Goal: Information Seeking & Learning: Learn about a topic

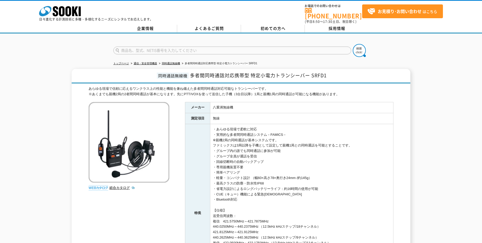
click at [284, 92] on div "あらゆる現場で信頼に応えるワンクラス上の性能と機能を兼ね備えた多者間同時通話対応可能なトランシーバーです。 ※あくまでも親機2局の2者間同時通話が基本になりま…" at bounding box center [241, 91] width 305 height 11
drag, startPoint x: 357, startPoint y: 90, endPoint x: 77, endPoint y: 87, distance: 280.2
click at [77, 87] on div "同時通話無線機 多者間同時通話対応携帯型 特定小電力トランシーバー SRFD1 あらゆる現場で信頼に応えるワンクラス上の性能と機能を兼ね備えた多者間同時通話対…" at bounding box center [241, 202] width 338 height 267
click at [249, 90] on div "あらゆる現場で信頼に応えるワンクラス上の性能と機能を兼ね備えた多者間同時通話対応可能なトランシーバーです。 ※あくまでも親機2局の2者間同時通話が基本になりま…" at bounding box center [241, 91] width 305 height 11
drag, startPoint x: 340, startPoint y: 91, endPoint x: 89, endPoint y: 86, distance: 250.5
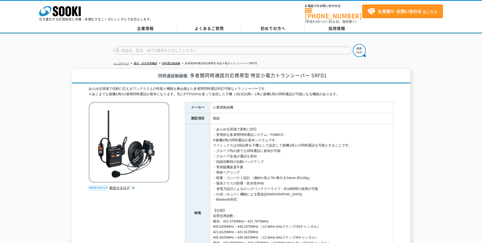
click at [89, 86] on div "あらゆる現場で信頼に応えるワンクラス上の性能と機能を兼ね備えた多者間同時通話対応可能なトランシーバーです。 ※あくまでも親機2局の2者間同時通話が基本になりま…" at bounding box center [241, 91] width 305 height 11
click at [307, 86] on div "あらゆる現場で信頼に応えるワンクラス上の性能と機能を兼ね備えた多者間同時通話対応可能なトランシーバーです。 ※あくまでも親機2局の2者間同時通話が基本になりま…" at bounding box center [241, 91] width 305 height 11
drag, startPoint x: 326, startPoint y: 72, endPoint x: 151, endPoint y: 73, distance: 175.5
click at [151, 73] on h1 "同時通話無線機 多者間同時通話対応携帯型 特定小電力トランシーバー SRFD1" at bounding box center [241, 76] width 338 height 15
click at [337, 75] on h1 "同時通話無線機 多者間同時通話対応携帯型 特定小電力トランシーバー SRFD1" at bounding box center [241, 76] width 338 height 15
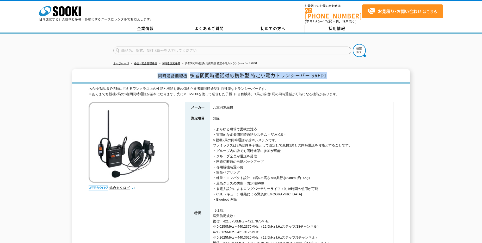
click at [344, 70] on h1 "同時通話無線機 多者間同時通話対応携帯型 特定小電力トランシーバー SRFD1" at bounding box center [241, 76] width 338 height 15
